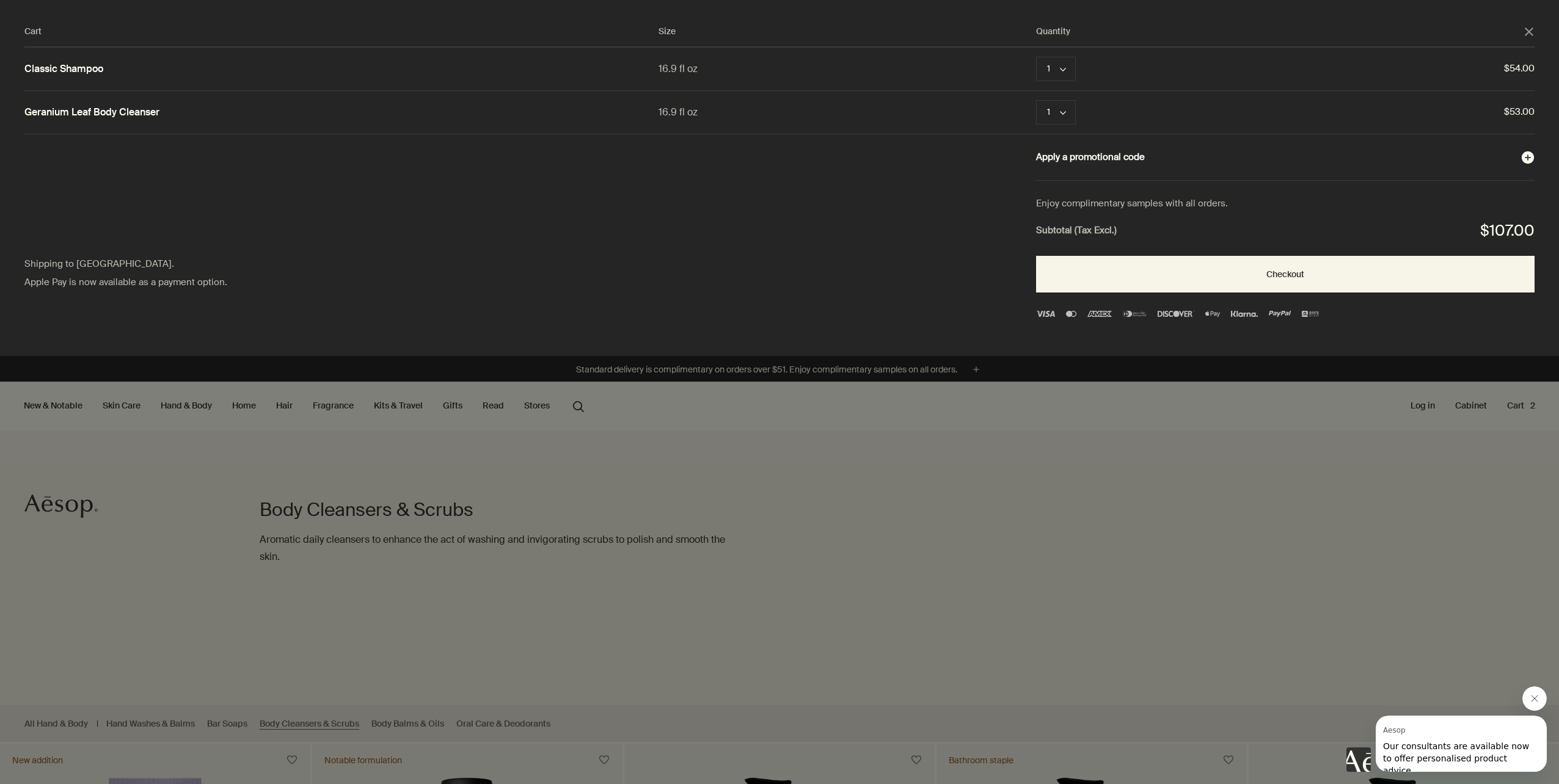
click at [1123, 158] on button "Apply a promotional code plusAndCloseWithCircle" at bounding box center [1285, 157] width 499 height 16
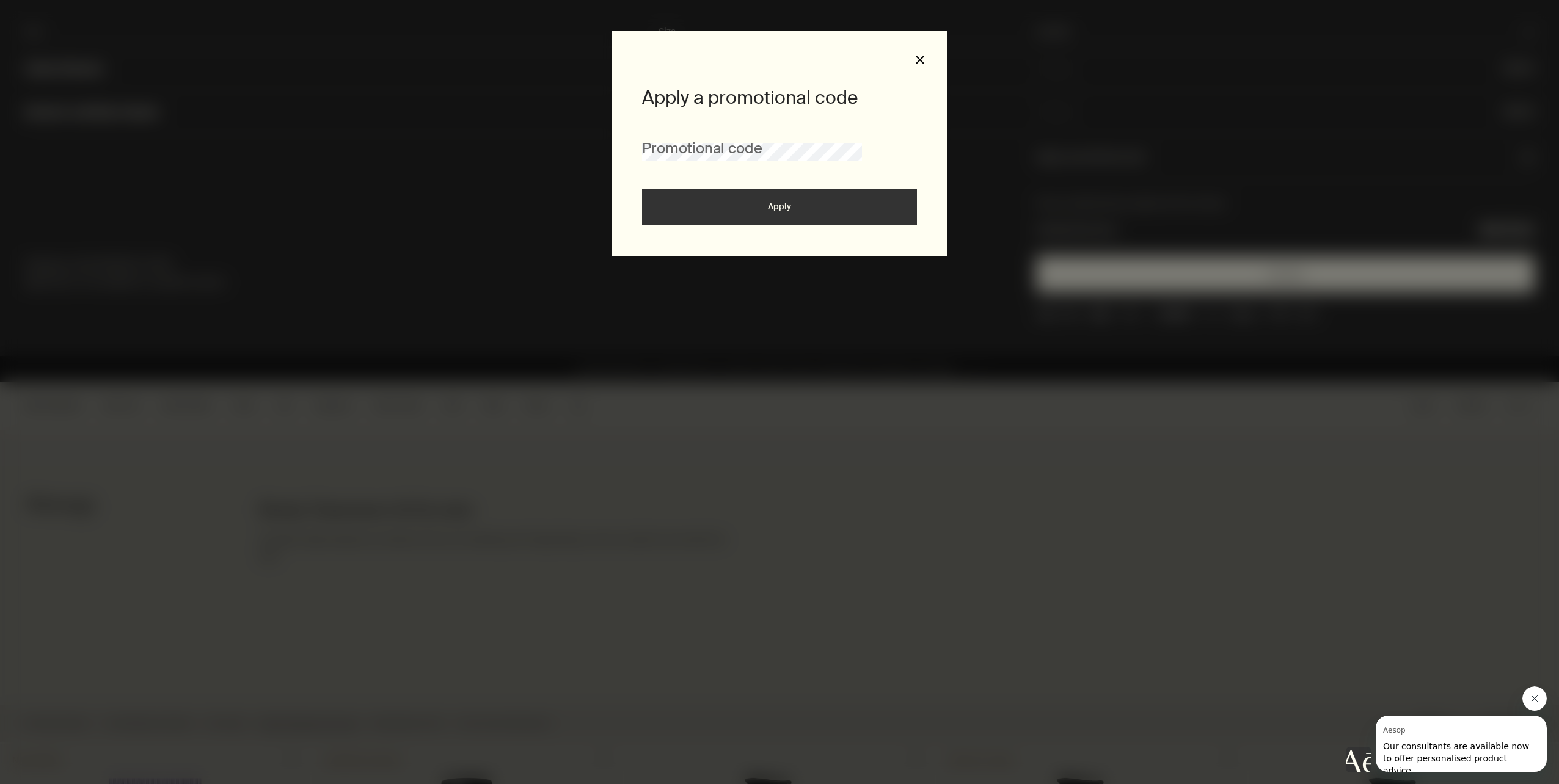
click at [917, 62] on button "close" at bounding box center [919, 59] width 11 height 11
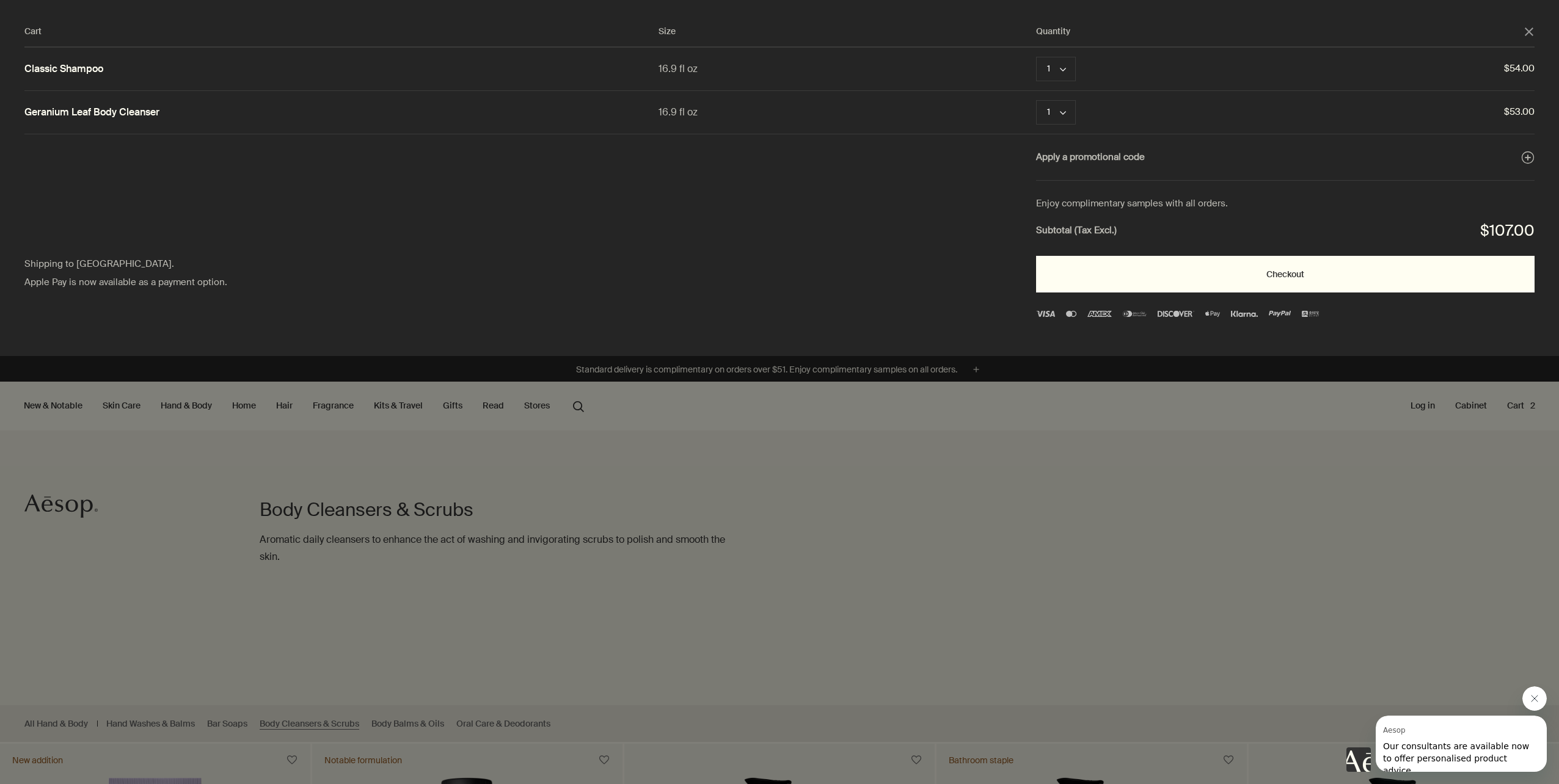
click at [1287, 272] on button "Checkout" at bounding box center [1285, 273] width 499 height 36
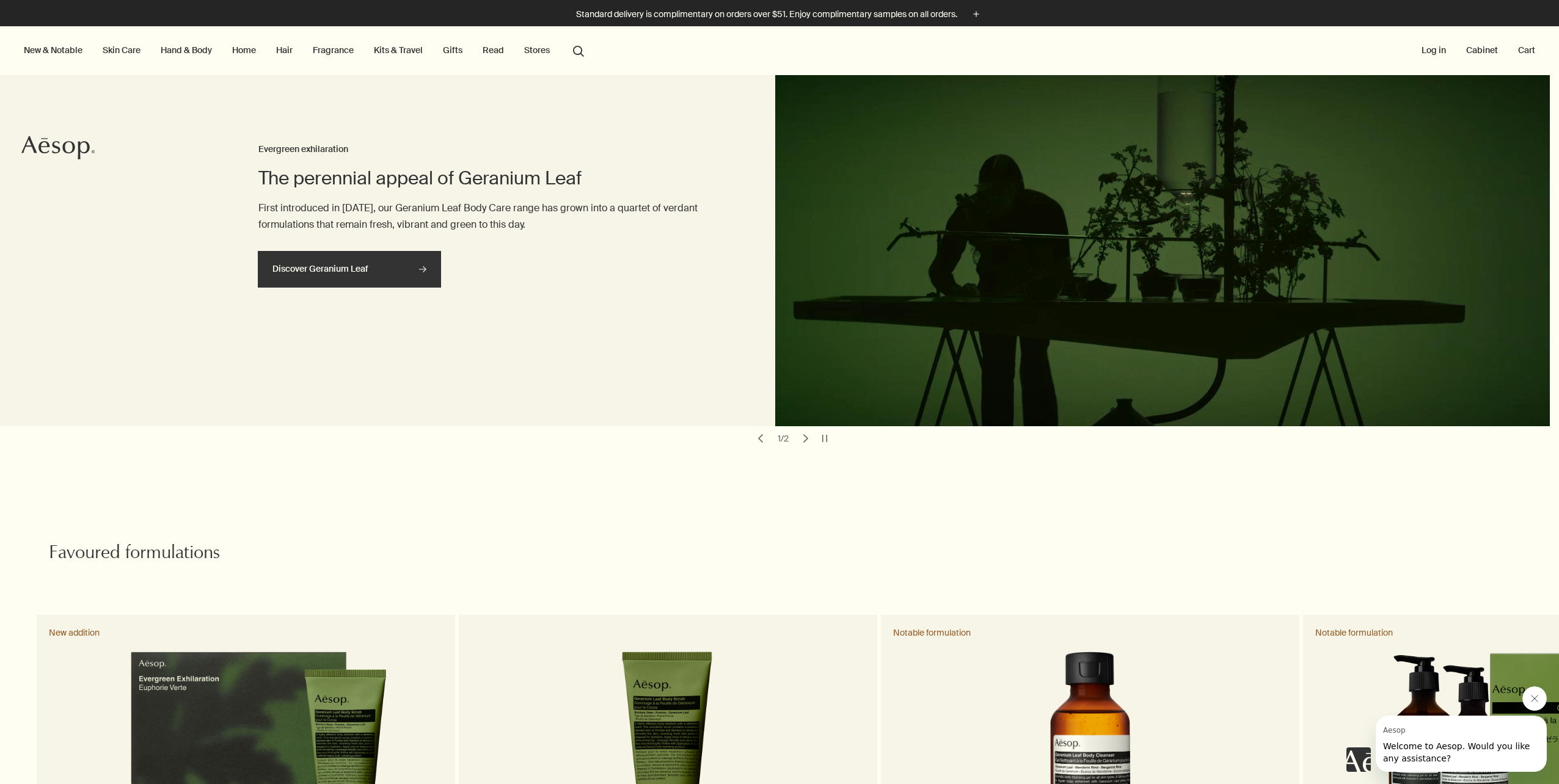
click at [423, 268] on icon "rightArrow" at bounding box center [423, 269] width 7 height 7
